Goal: Navigation & Orientation: Find specific page/section

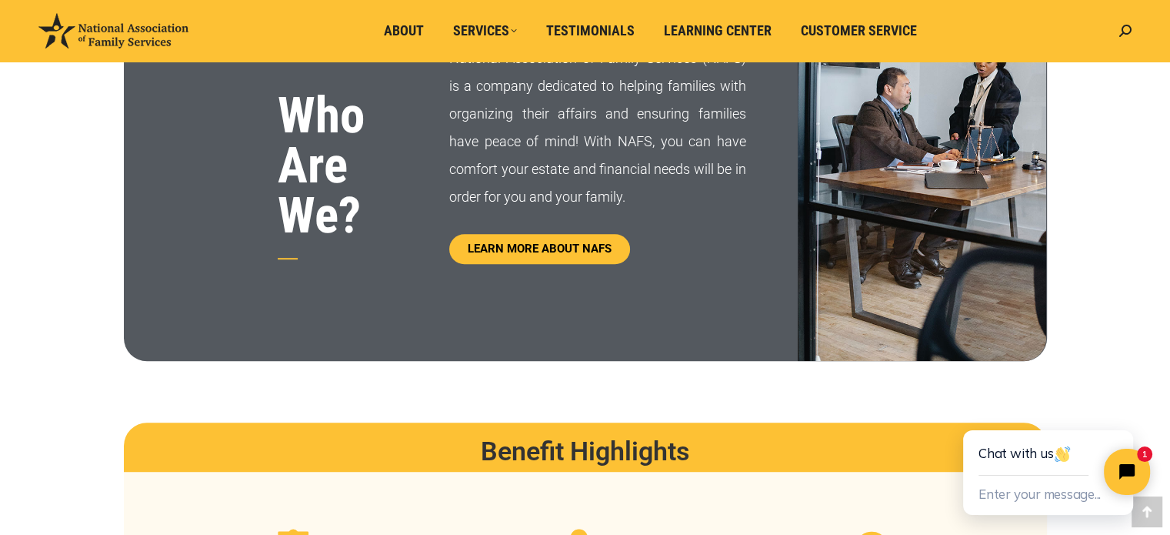
scroll to position [769, 0]
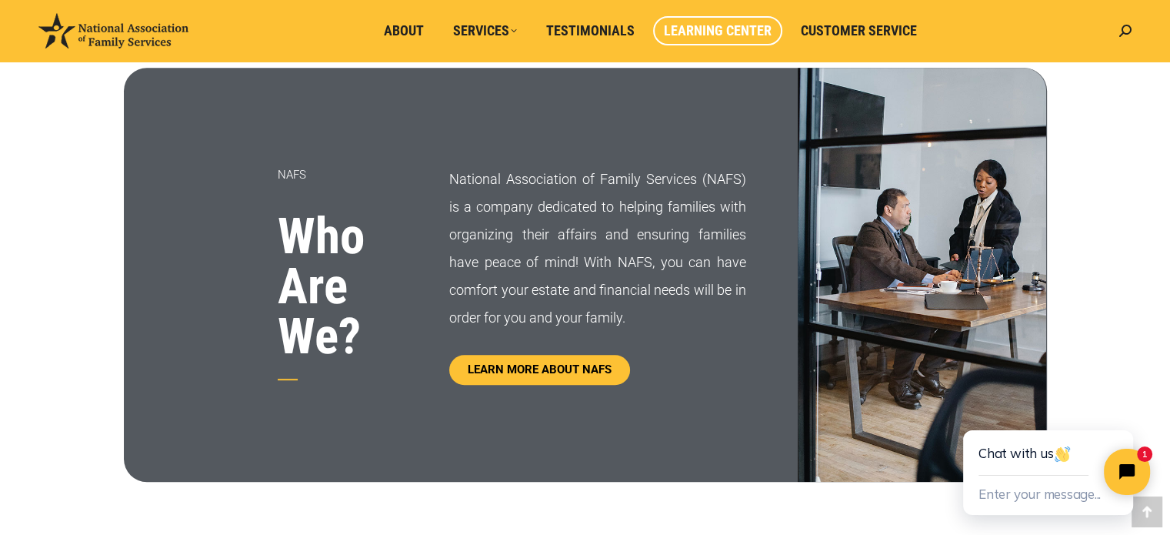
click at [698, 33] on span "Learning Center" at bounding box center [718, 30] width 108 height 17
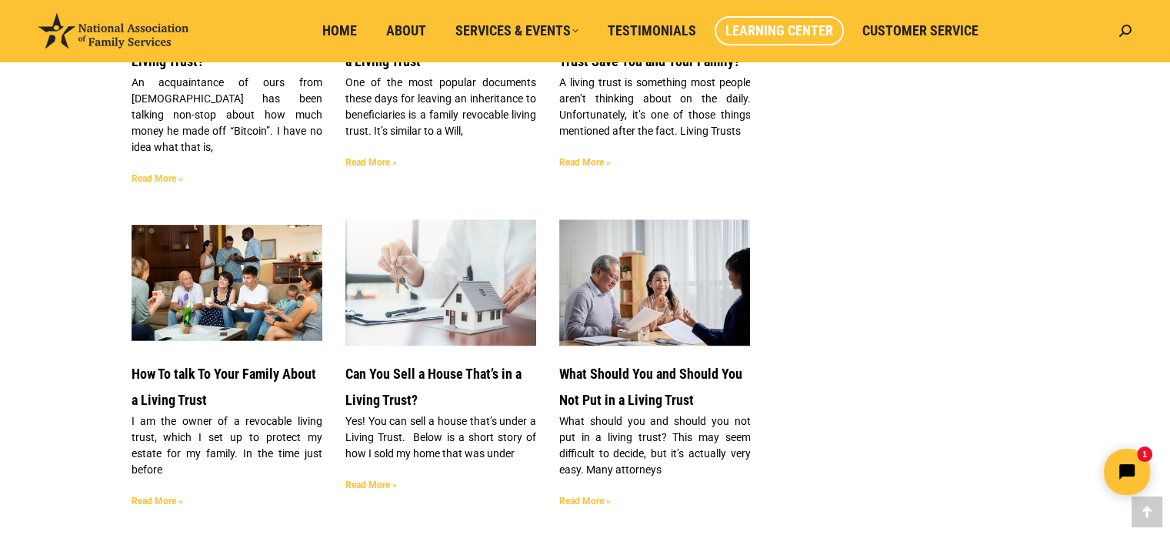
scroll to position [1692, 0]
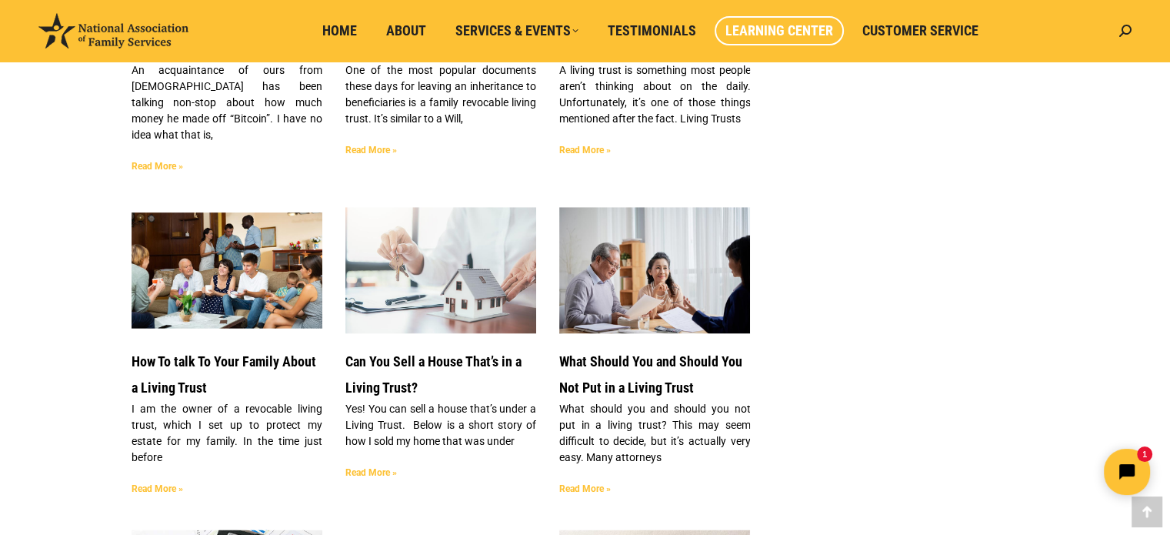
click at [113, 30] on img at bounding box center [113, 30] width 150 height 35
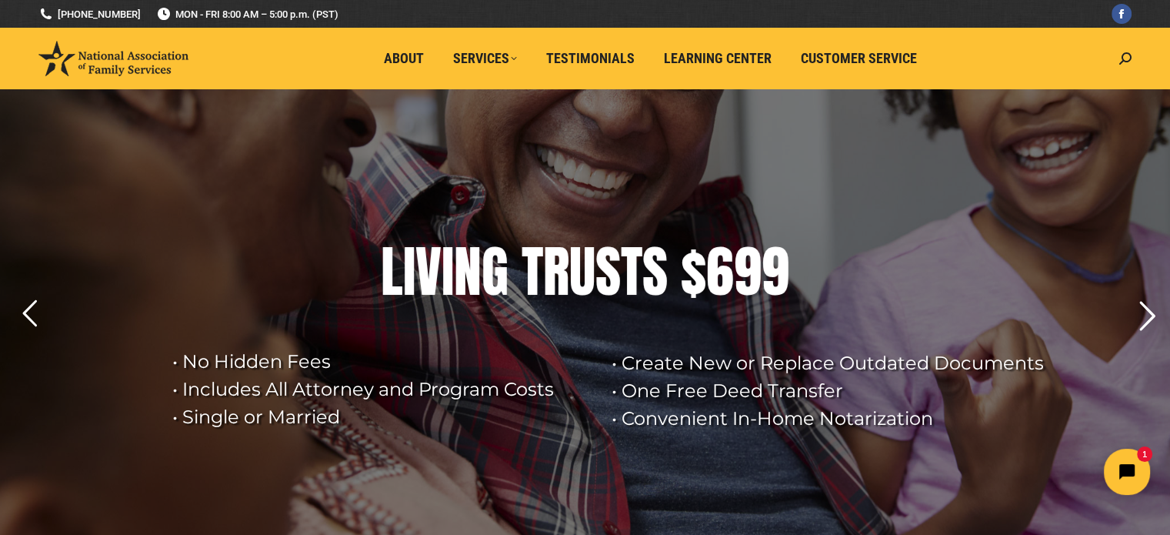
click at [1154, 318] on rs-arrow at bounding box center [1147, 316] width 38 height 38
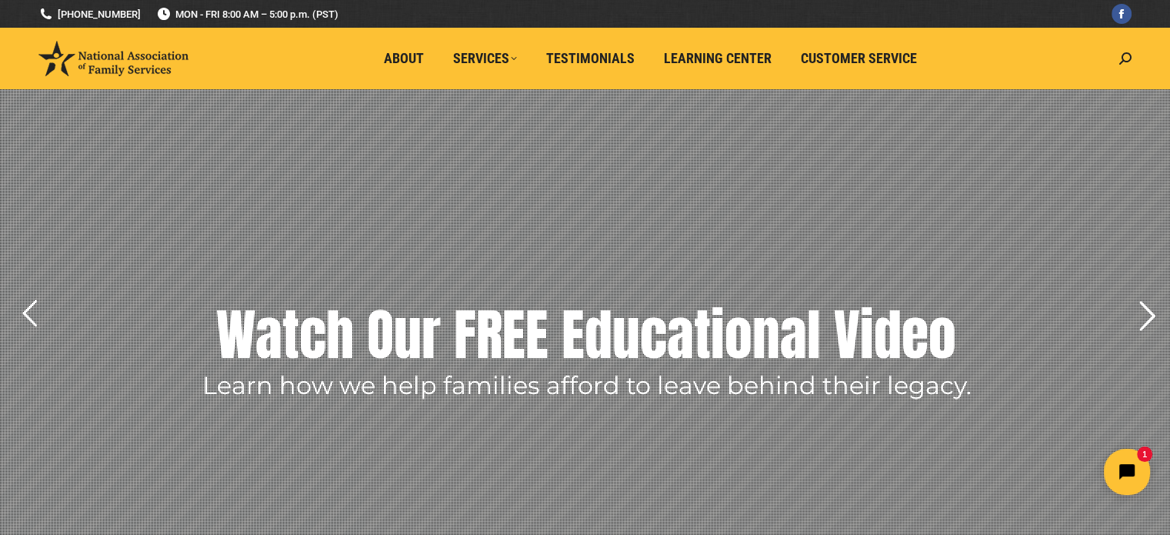
click at [1154, 318] on rs-arrow at bounding box center [1147, 316] width 38 height 38
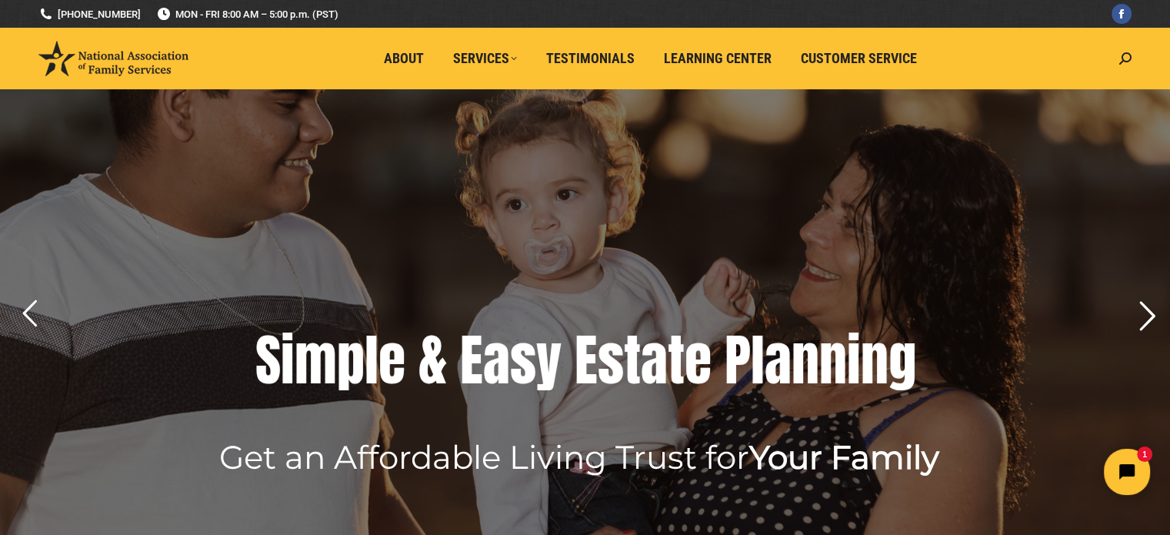
click at [1151, 318] on rs-arrow at bounding box center [1147, 316] width 38 height 38
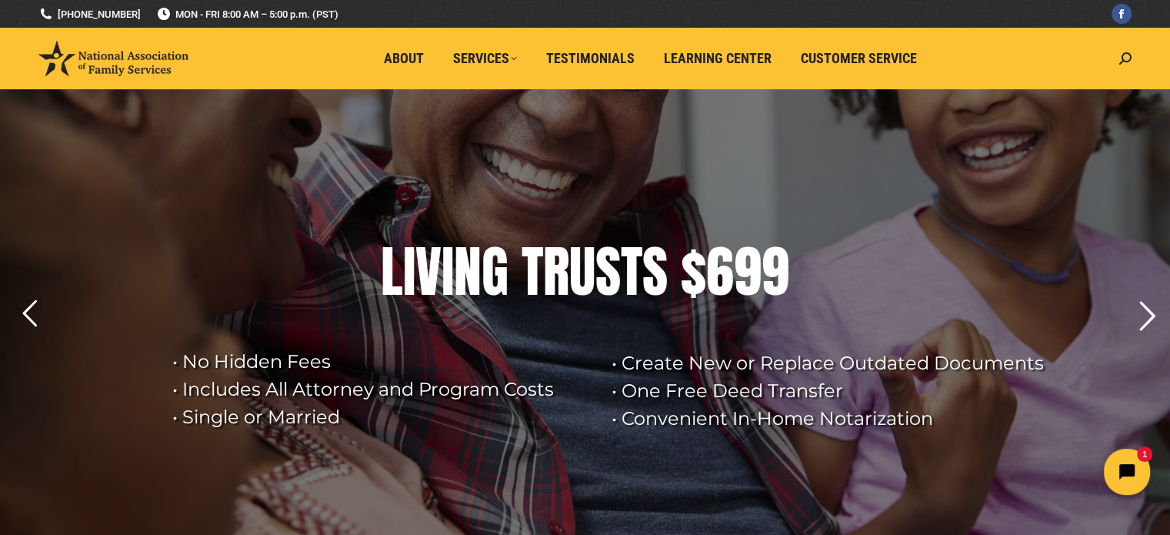
click at [1151, 318] on rs-arrow at bounding box center [1147, 316] width 38 height 38
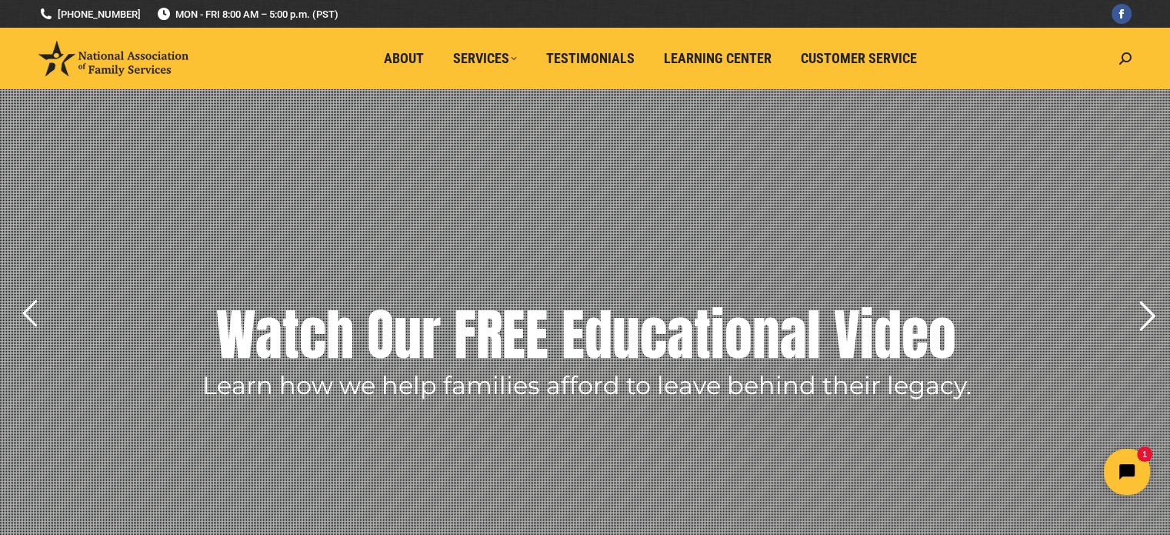
click at [1151, 318] on rs-arrow at bounding box center [1147, 316] width 38 height 38
